Goal: Use online tool/utility

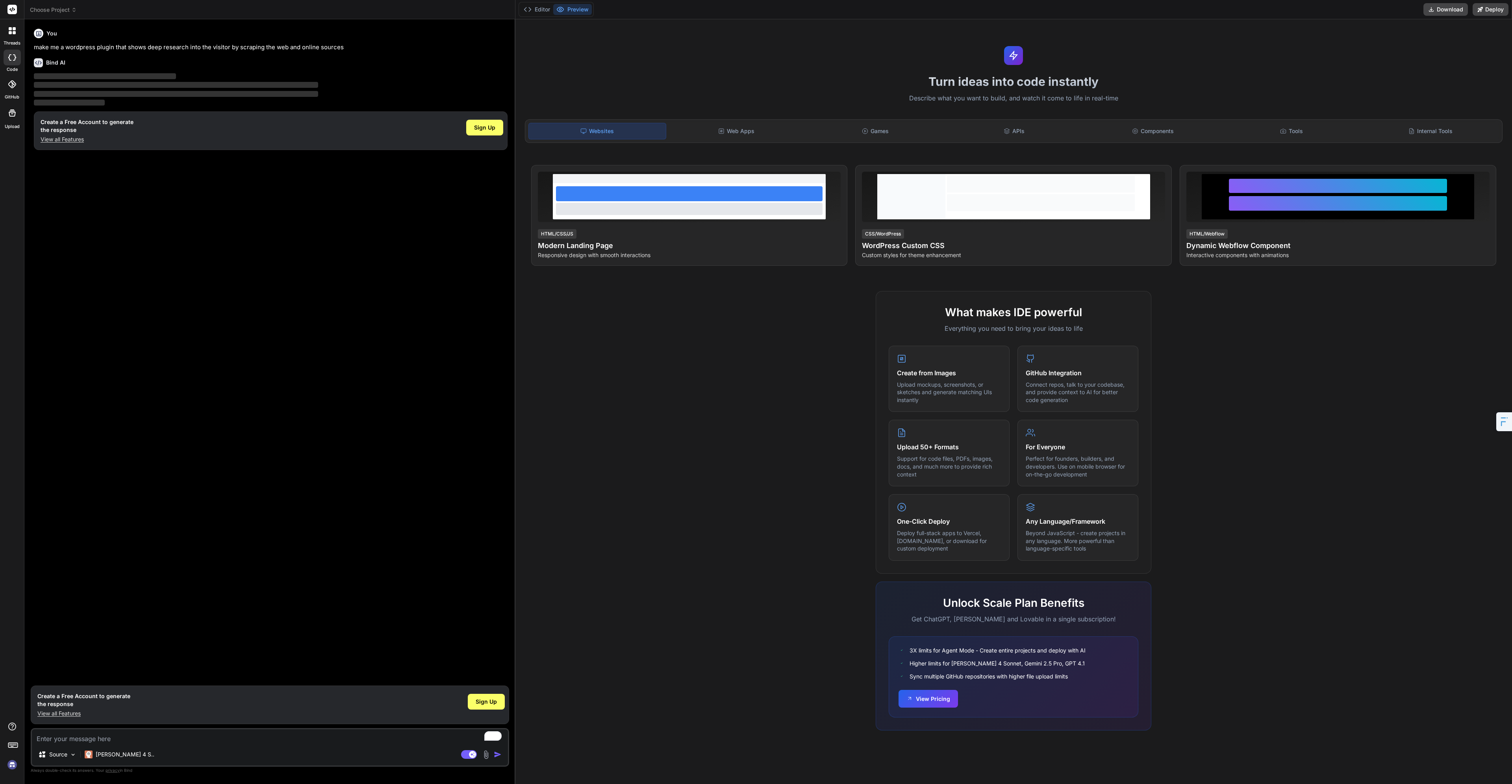
type textarea "x"
drag, startPoint x: 1272, startPoint y: 103, endPoint x: 1273, endPoint y: 86, distance: 17.0
click at [1273, 86] on div "Turn ideas into code instantly Describe what you want to build, and watch it co…" at bounding box center [1014, 401] width 997 height 765
type textarea "x"
